Goal: Task Accomplishment & Management: Use online tool/utility

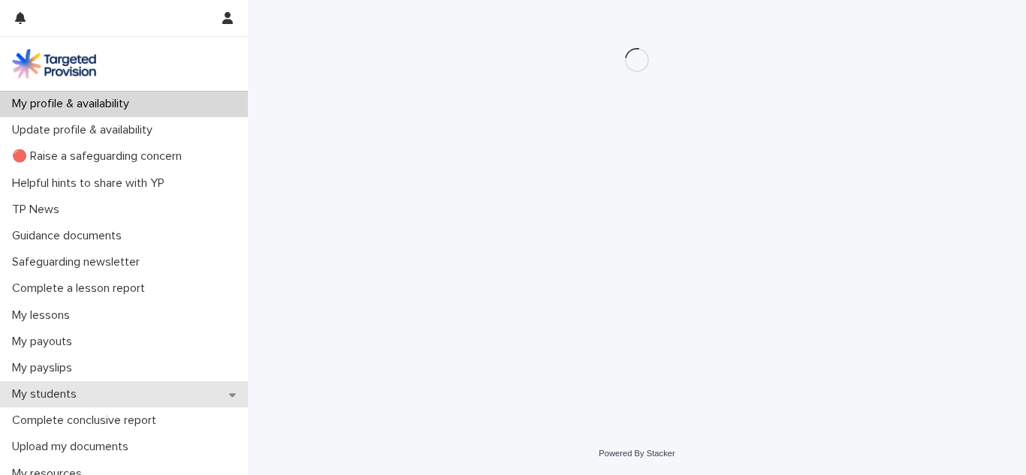
click at [121, 395] on div "My students" at bounding box center [124, 395] width 248 height 26
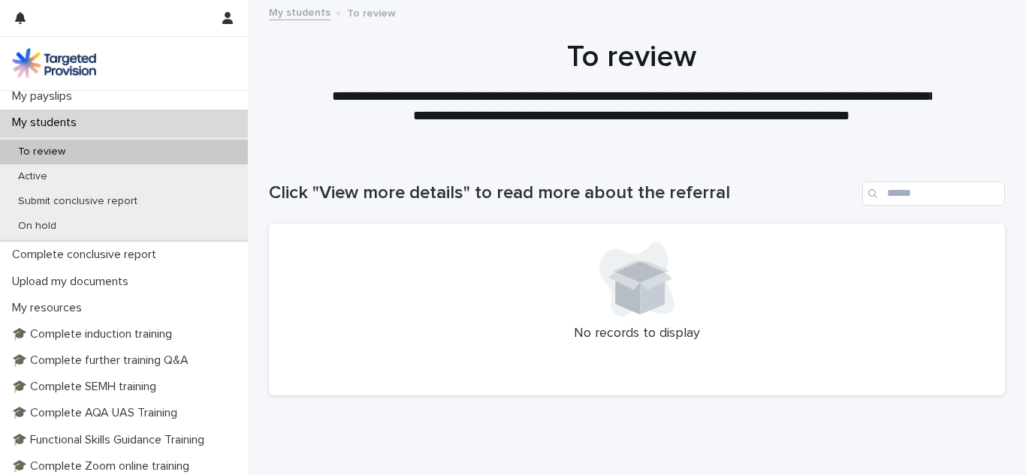
scroll to position [282, 0]
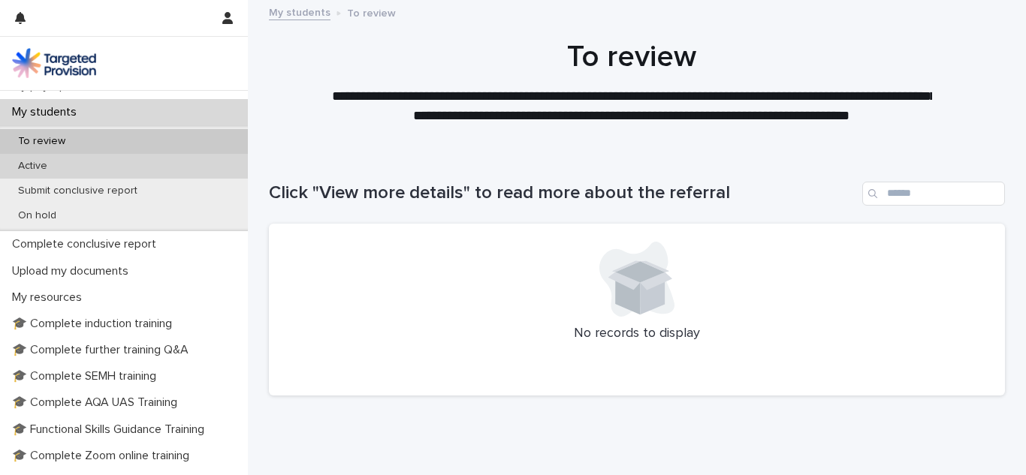
click at [138, 166] on div "Active" at bounding box center [124, 166] width 248 height 25
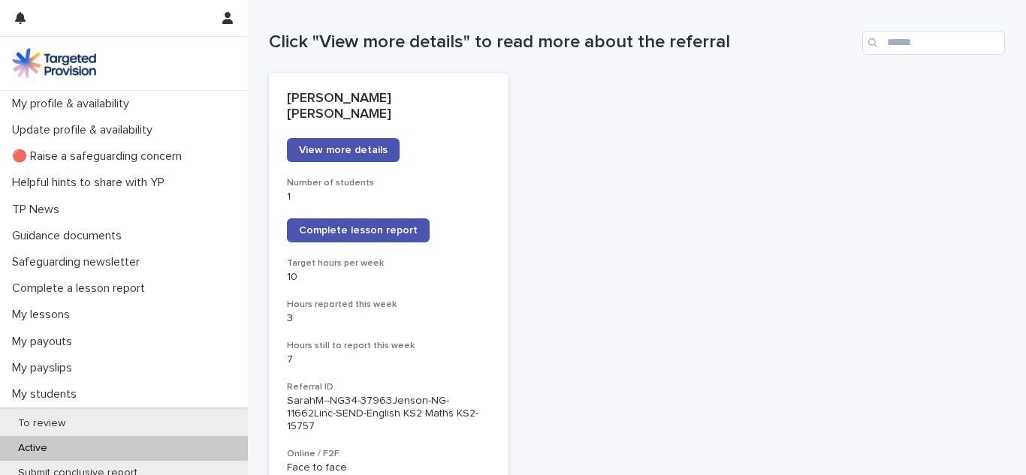
scroll to position [176, 0]
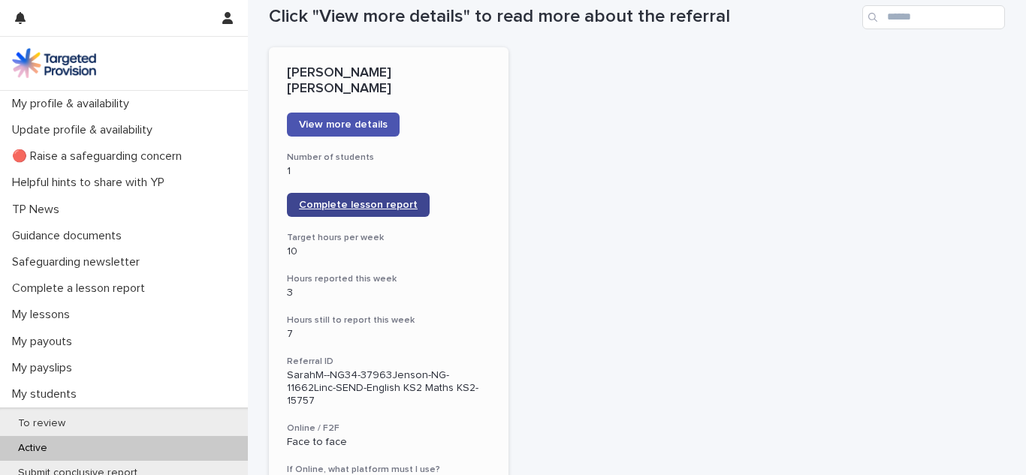
click at [367, 193] on link "Complete lesson report" at bounding box center [358, 205] width 143 height 24
